Goal: Task Accomplishment & Management: Manage account settings

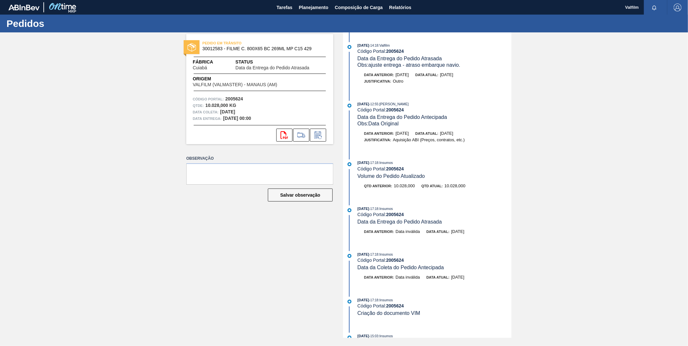
click at [207, 47] on span "30012583 - FILME C. 800X65 BC 269ML MP C15 429" at bounding box center [261, 48] width 118 height 5
copy span "30012583"
click at [217, 49] on span "30012583 - FILME C. 800X65 BC 269ML MP C15 429" at bounding box center [261, 48] width 118 height 5
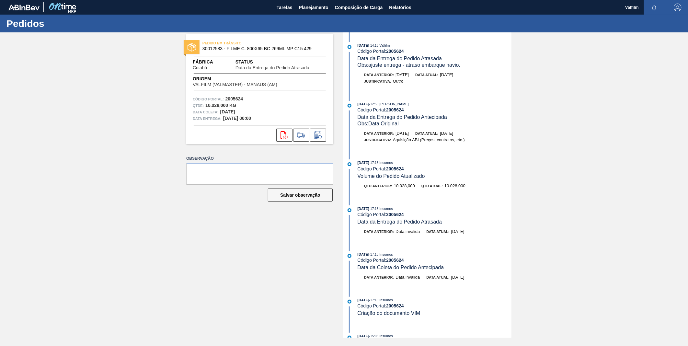
click at [394, 49] on strong "2005624" at bounding box center [395, 51] width 18 height 5
copy strong "2005624"
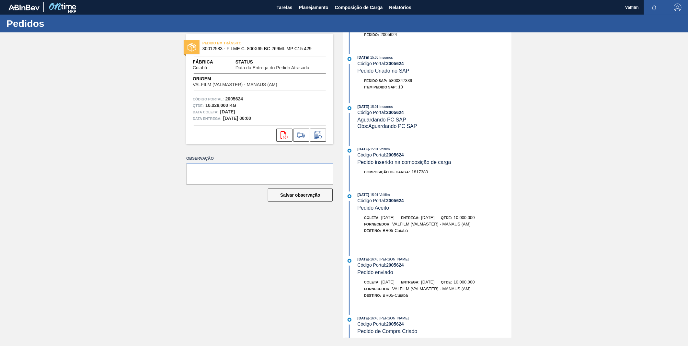
scroll to position [341, 0]
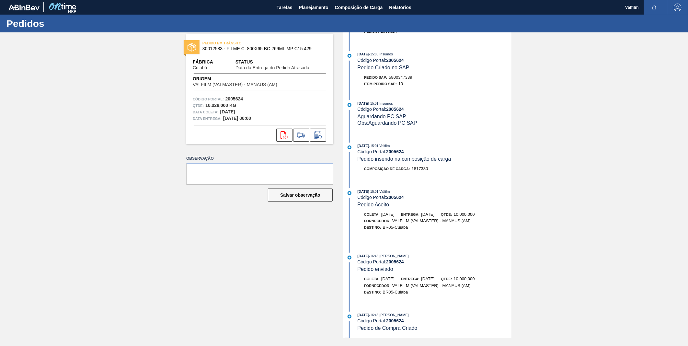
click at [397, 195] on strong "2005624" at bounding box center [395, 197] width 18 height 5
copy strong "2005624"
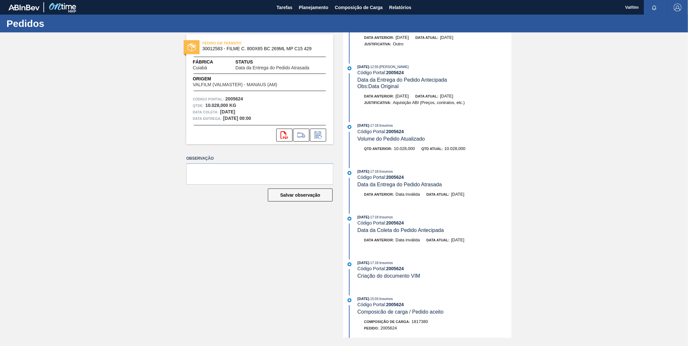
scroll to position [0, 0]
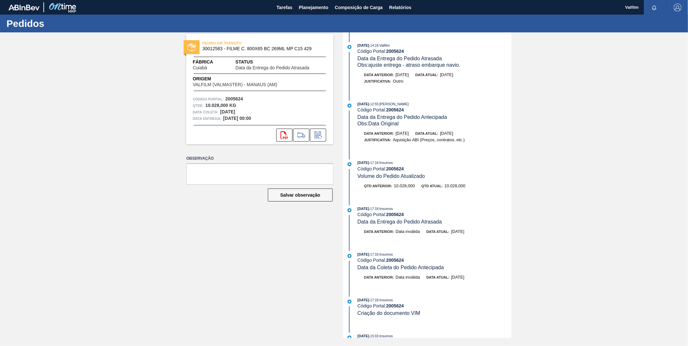
click at [277, 50] on span "30012583 - FILME C. 800X65 BC 269ML MP C15 429" at bounding box center [261, 48] width 118 height 5
click at [278, 50] on span "30012583 - FILME C. 800X65 BC 269ML MP C15 429" at bounding box center [261, 48] width 118 height 5
copy span "30012583 - FILME C. 800X65 BC 269ML MP C15 429"
click at [401, 50] on strong "2005624" at bounding box center [395, 51] width 18 height 5
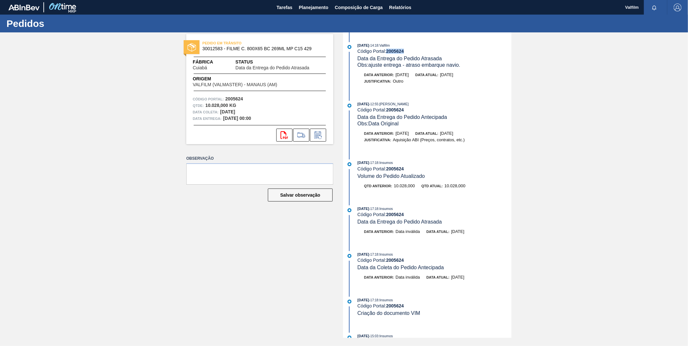
click at [401, 50] on strong "2005624" at bounding box center [395, 51] width 18 height 5
copy strong "2005624"
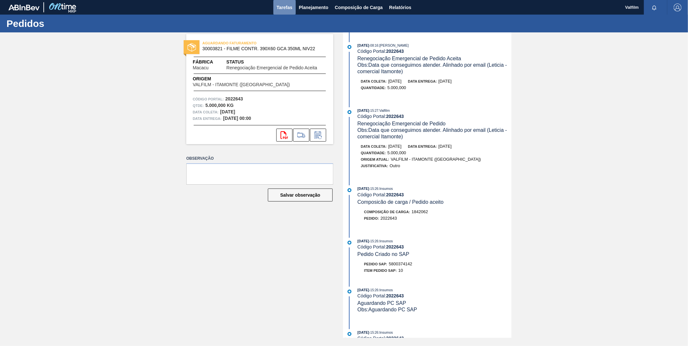
click at [285, 9] on span "Tarefas" at bounding box center [284, 8] width 16 height 8
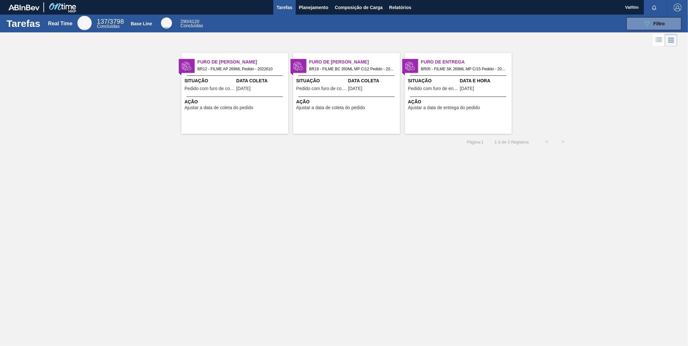
click at [256, 97] on div "Ação Ajustar a data de coleta do pedido" at bounding box center [234, 103] width 107 height 14
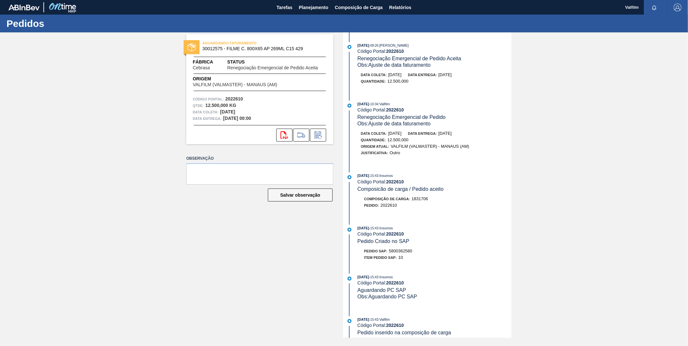
click at [394, 52] on strong "2022610" at bounding box center [395, 51] width 18 height 5
copy strong "2022610"
click at [322, 137] on icon at bounding box center [318, 135] width 10 height 8
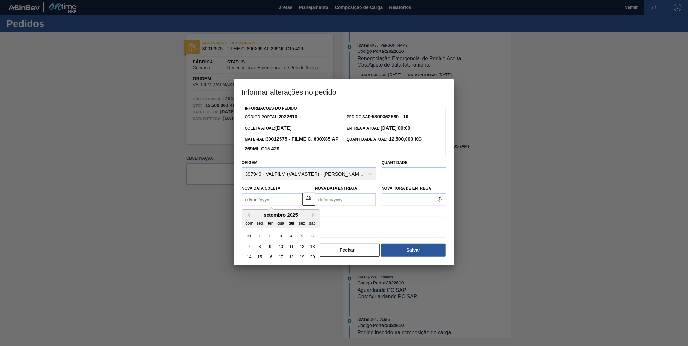
click at [290, 201] on Coleta2022610 "Nova Data Coleta" at bounding box center [271, 199] width 61 height 13
click at [313, 214] on button "Next Month" at bounding box center [314, 215] width 5 height 5
click at [301, 237] on div "3" at bounding box center [301, 235] width 9 height 9
type Coleta2022610 "03/10/2025"
click at [360, 201] on Entrega2022610 "Nova Data Entrega" at bounding box center [345, 199] width 61 height 13
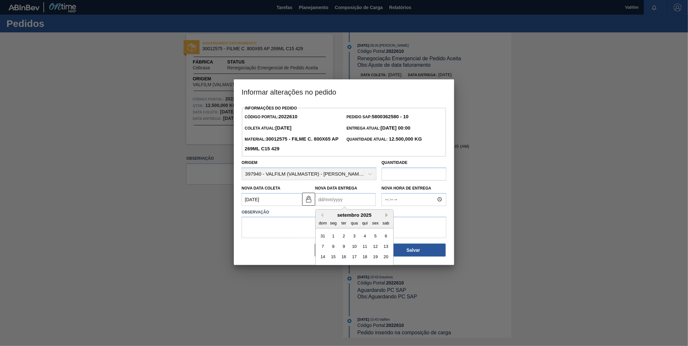
click at [386, 216] on button "Next Month" at bounding box center [387, 215] width 5 height 5
click at [386, 217] on button "Next Month" at bounding box center [387, 215] width 5 height 5
click at [335, 248] on div "3" at bounding box center [333, 246] width 9 height 9
type Entrega2022610 "03/11/2025"
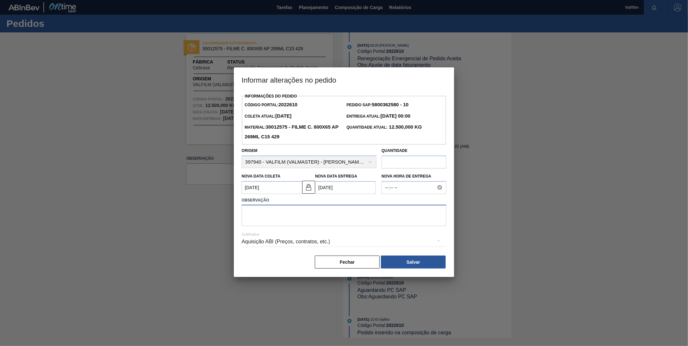
click at [334, 215] on textarea at bounding box center [343, 215] width 205 height 21
drag, startPoint x: 300, startPoint y: 213, endPoint x: 272, endPoint y: 214, distance: 27.5
click at [272, 214] on textarea "Ajuste data / estoque" at bounding box center [343, 215] width 205 height 21
type textarea "Ajuste data / atraso produção"
click at [328, 241] on div "Aquisição ABI (Preços, contratos, etc.)" at bounding box center [343, 241] width 205 height 18
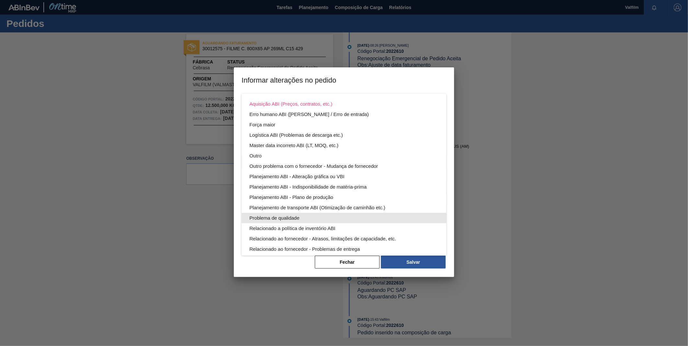
scroll to position [35, 0]
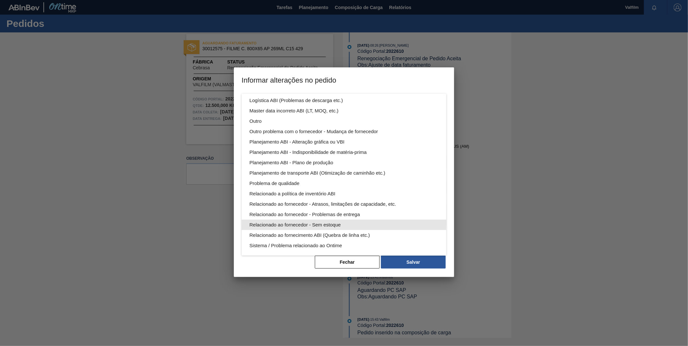
click at [313, 224] on div "Relacionado ao fornecedor - Sem estoque" at bounding box center [343, 224] width 189 height 10
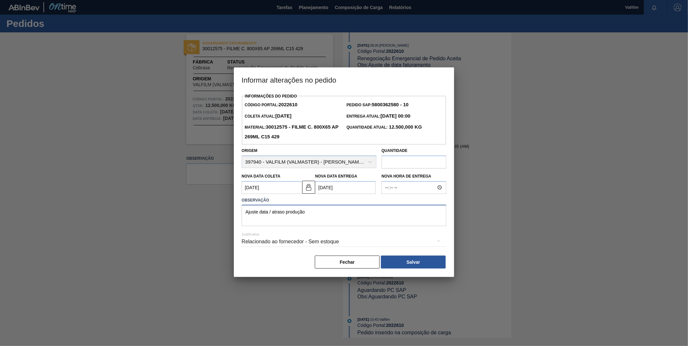
click at [376, 220] on textarea "Ajuste data / atraso produção" at bounding box center [343, 215] width 205 height 21
click at [423, 263] on button "Salvar" at bounding box center [413, 261] width 65 height 13
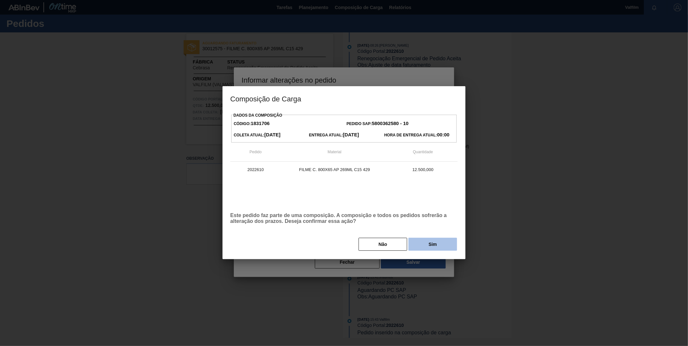
click at [422, 243] on button "Sim" at bounding box center [432, 244] width 49 height 13
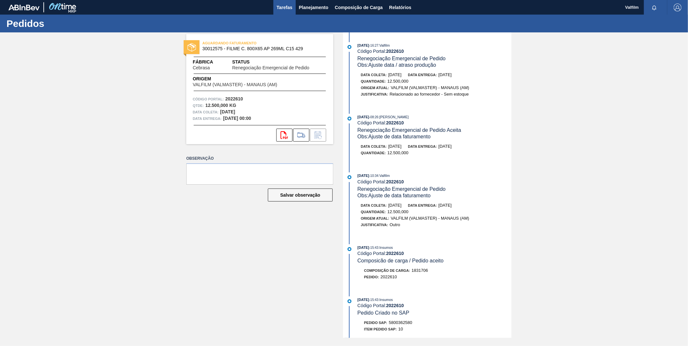
click at [293, 9] on button "Tarefas" at bounding box center [284, 7] width 22 height 15
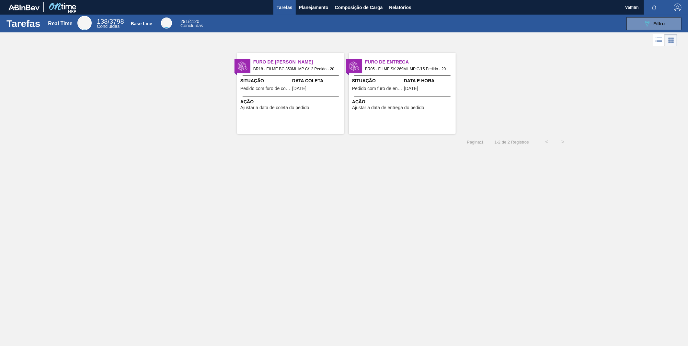
click at [277, 91] on span "Pedido com furo de coleta" at bounding box center [265, 88] width 50 height 5
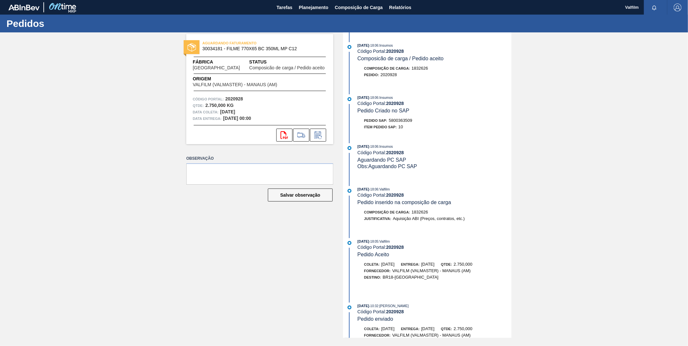
click at [398, 50] on strong "2020928" at bounding box center [395, 51] width 18 height 5
copy strong "2020928"
click at [314, 135] on icon at bounding box center [318, 135] width 10 height 8
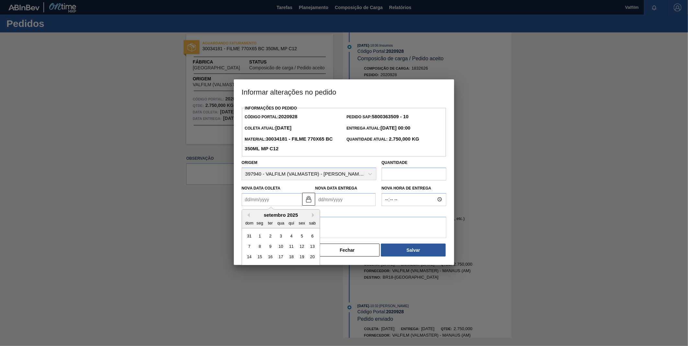
click at [301, 201] on Coleta2020928 "Nova Data Coleta" at bounding box center [271, 199] width 61 height 13
click at [266, 199] on Coleta2020928 "Nova Data Coleta" at bounding box center [271, 199] width 61 height 13
drag, startPoint x: 302, startPoint y: 202, endPoint x: 266, endPoint y: 204, distance: 36.3
click at [302, 202] on button at bounding box center [308, 199] width 13 height 13
drag, startPoint x: 266, startPoint y: 204, endPoint x: 271, endPoint y: 206, distance: 5.0
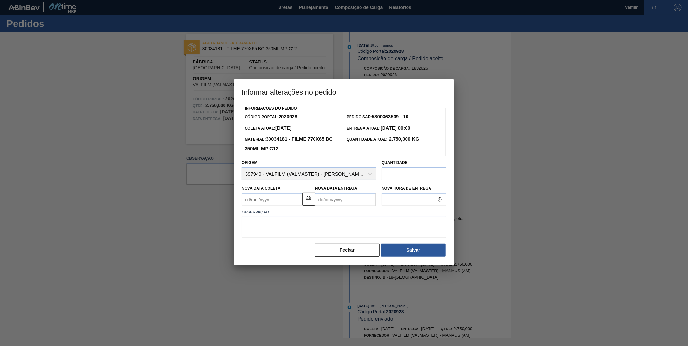
click at [266, 205] on Coleta2020928 "Nova Data Coleta" at bounding box center [271, 199] width 61 height 13
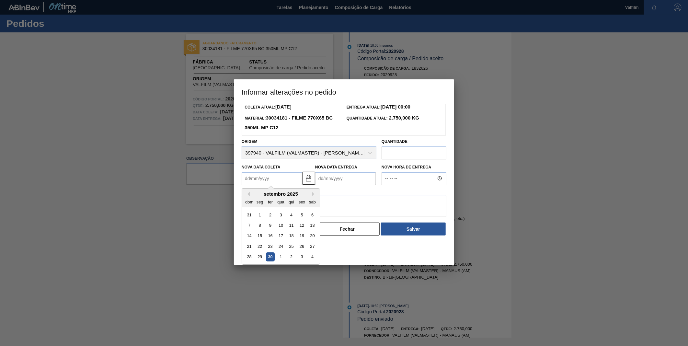
click at [268, 254] on div "30" at bounding box center [270, 256] width 9 height 9
type Coleta2020928 "[DATE]"
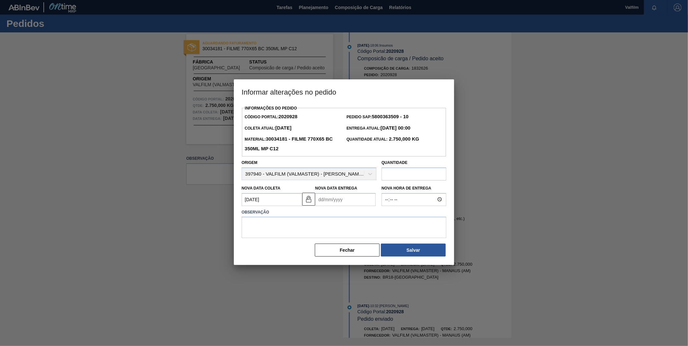
click at [346, 203] on Entrega2020928 "Nova Data Entrega" at bounding box center [345, 199] width 61 height 13
click at [386, 217] on button "Next Month" at bounding box center [387, 215] width 5 height 5
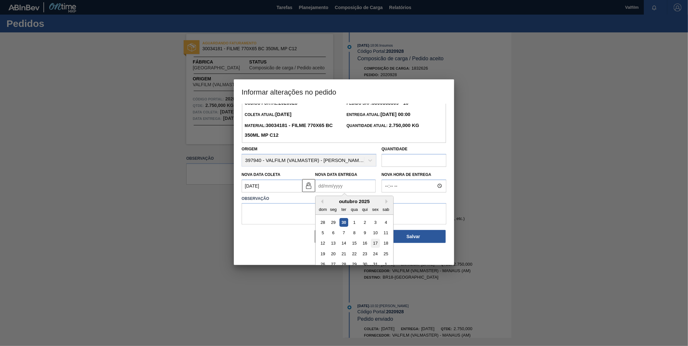
scroll to position [21, 0]
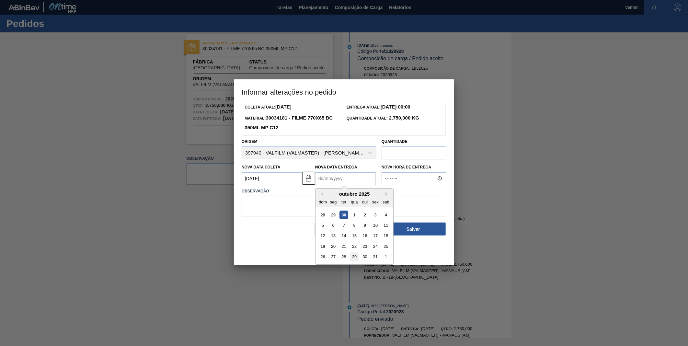
click at [354, 258] on div "29" at bounding box center [354, 256] width 9 height 9
type Entrega2020928 "29/10/2025"
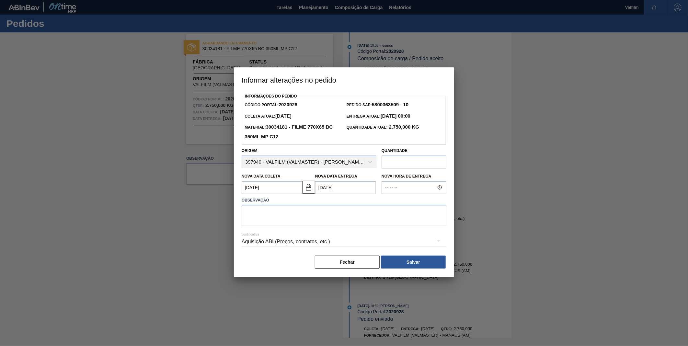
click at [353, 215] on textarea at bounding box center [343, 215] width 205 height 21
type textarea "Ajuste dt faturamento"
click at [281, 244] on div "Aquisição ABI (Preços, contratos, etc.)" at bounding box center [343, 241] width 205 height 18
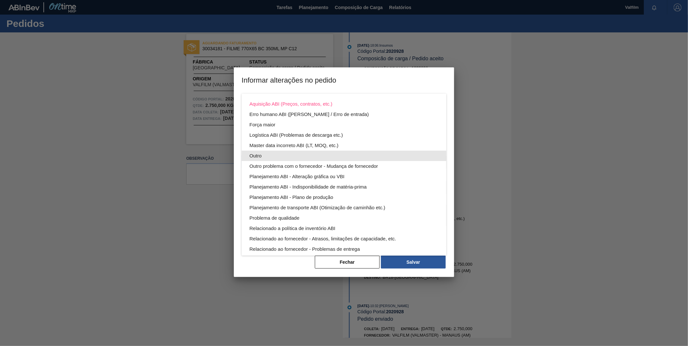
drag, startPoint x: 258, startPoint y: 155, endPoint x: 267, endPoint y: 158, distance: 9.1
click at [258, 156] on div "Outro" at bounding box center [343, 156] width 189 height 10
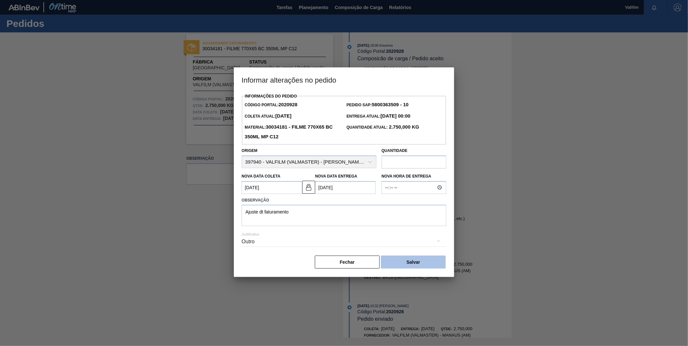
click at [409, 267] on button "Salvar" at bounding box center [413, 261] width 65 height 13
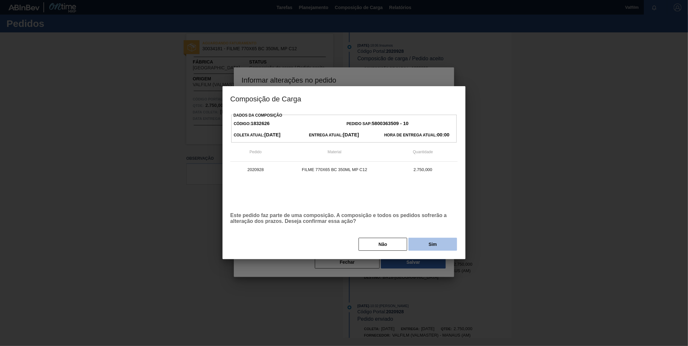
click at [439, 243] on button "Sim" at bounding box center [432, 244] width 49 height 13
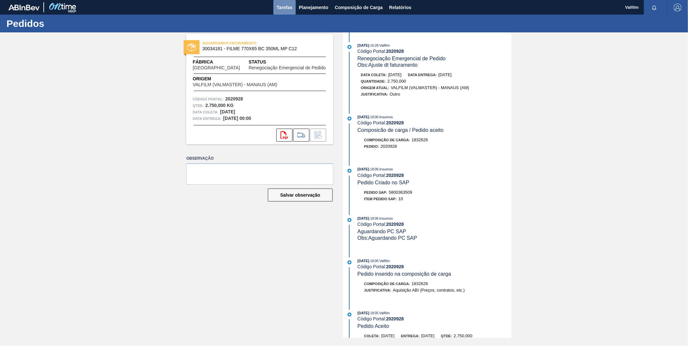
click at [278, 6] on span "Tarefas" at bounding box center [284, 8] width 16 height 8
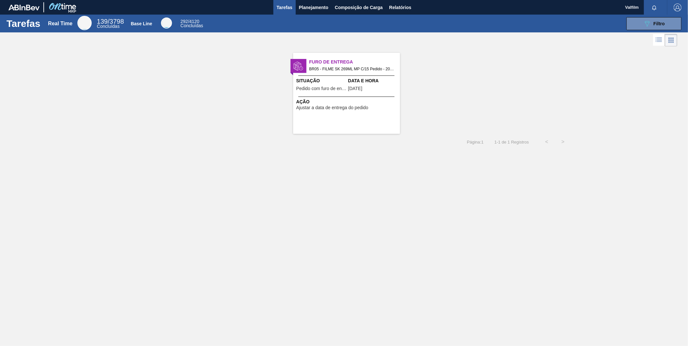
click at [355, 67] on span "BR05 - FILME SK 269ML MP C/15 Pedido - 2007553" at bounding box center [351, 68] width 85 height 7
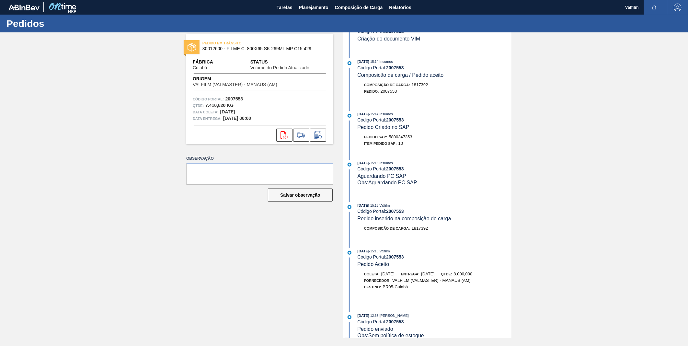
scroll to position [503, 0]
click at [320, 137] on icon at bounding box center [318, 135] width 10 height 8
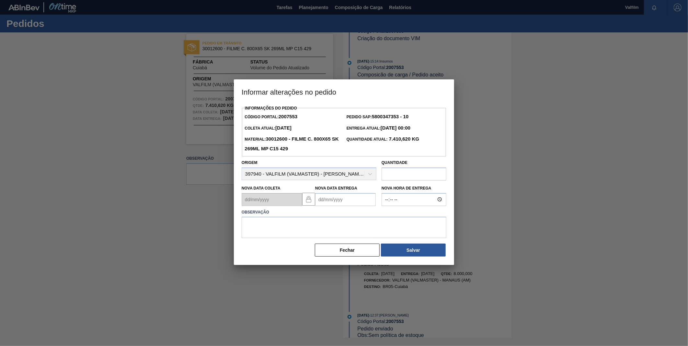
click at [335, 199] on Entrega2007553 "Nova Data Entrega" at bounding box center [345, 199] width 61 height 13
click at [387, 216] on button "Next Month" at bounding box center [387, 215] width 5 height 5
click at [332, 260] on div "13" at bounding box center [333, 256] width 9 height 9
type Entrega2007553 "13/10/2025"
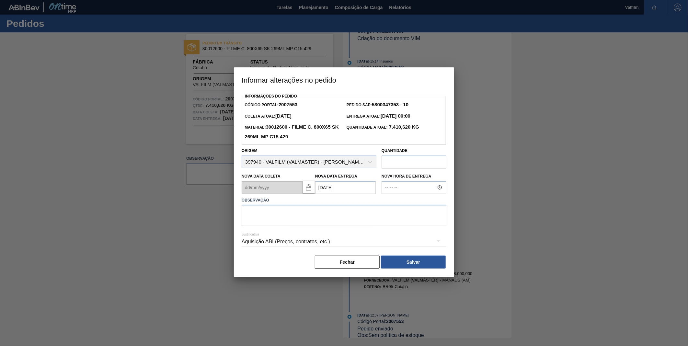
click at [340, 225] on textarea at bounding box center [343, 215] width 205 height 21
type textarea "A"
type textarea "DATA ORIGINAL"
click at [308, 239] on div "Aquisição ABI (Preços, contratos, etc.)" at bounding box center [343, 241] width 205 height 18
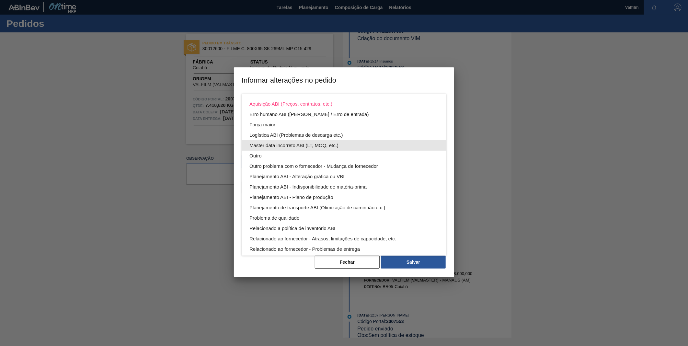
drag, startPoint x: 286, startPoint y: 141, endPoint x: 308, endPoint y: 151, distance: 24.2
click at [288, 141] on div "Master data incorreto ABI (LT, MOQ, etc.)" at bounding box center [343, 145] width 189 height 10
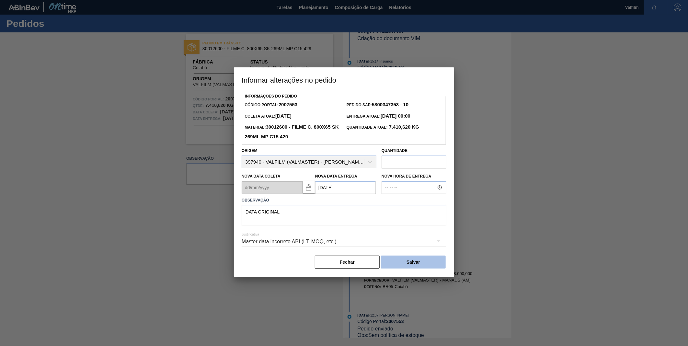
click at [429, 261] on button "Salvar" at bounding box center [413, 261] width 65 height 13
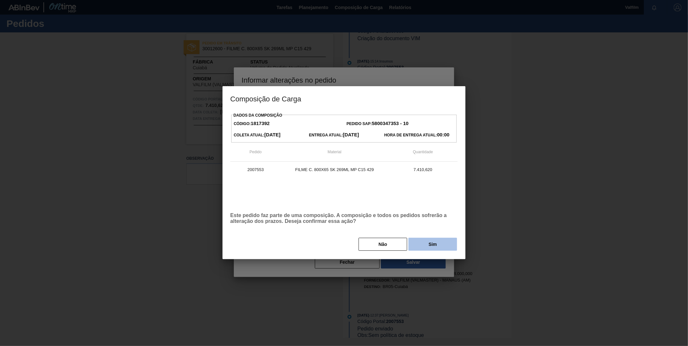
click at [430, 242] on button "Sim" at bounding box center [432, 244] width 49 height 13
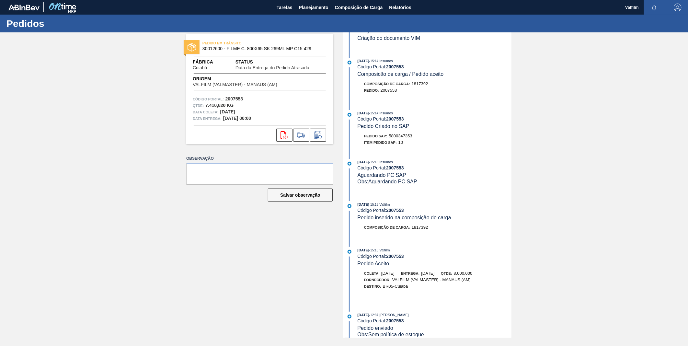
scroll to position [472, 0]
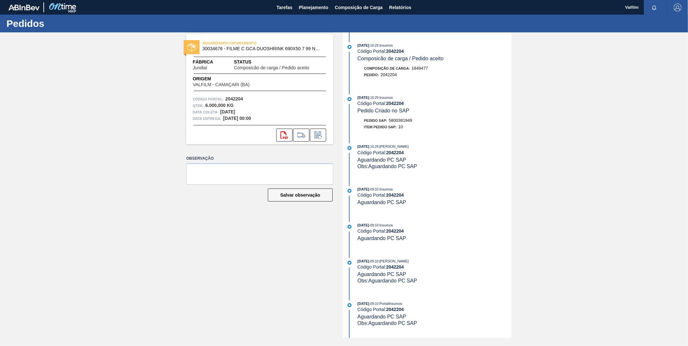
click at [403, 121] on span "5800381949" at bounding box center [400, 120] width 23 height 5
copy span "5800381949"
